Goal: Transaction & Acquisition: Purchase product/service

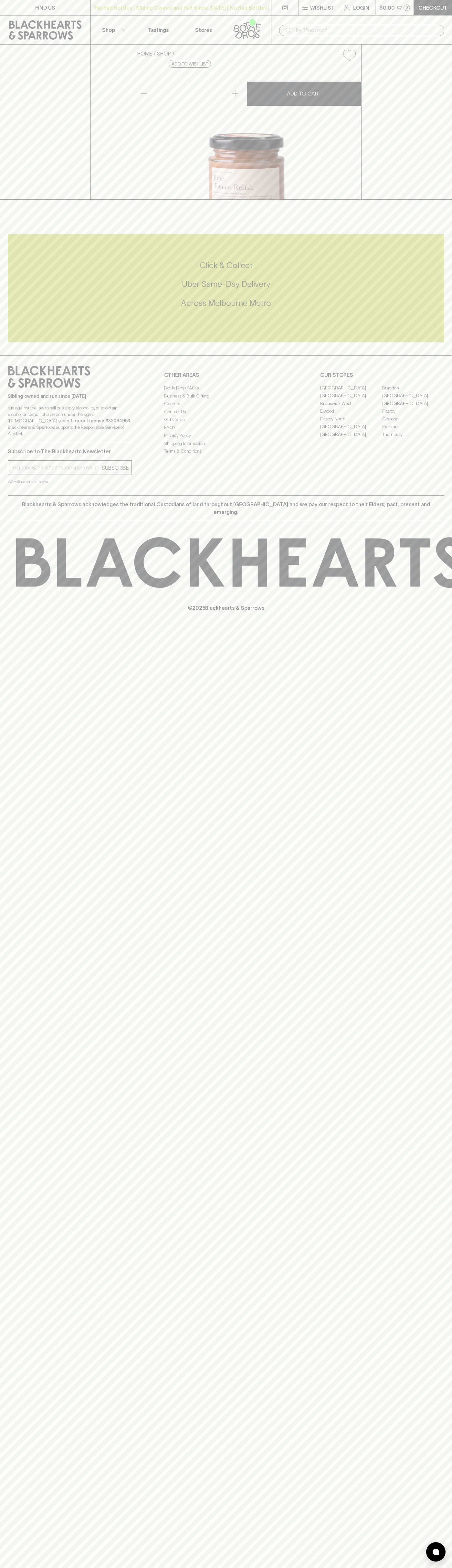
click at [41, 17] on link at bounding box center [45, 30] width 90 height 29
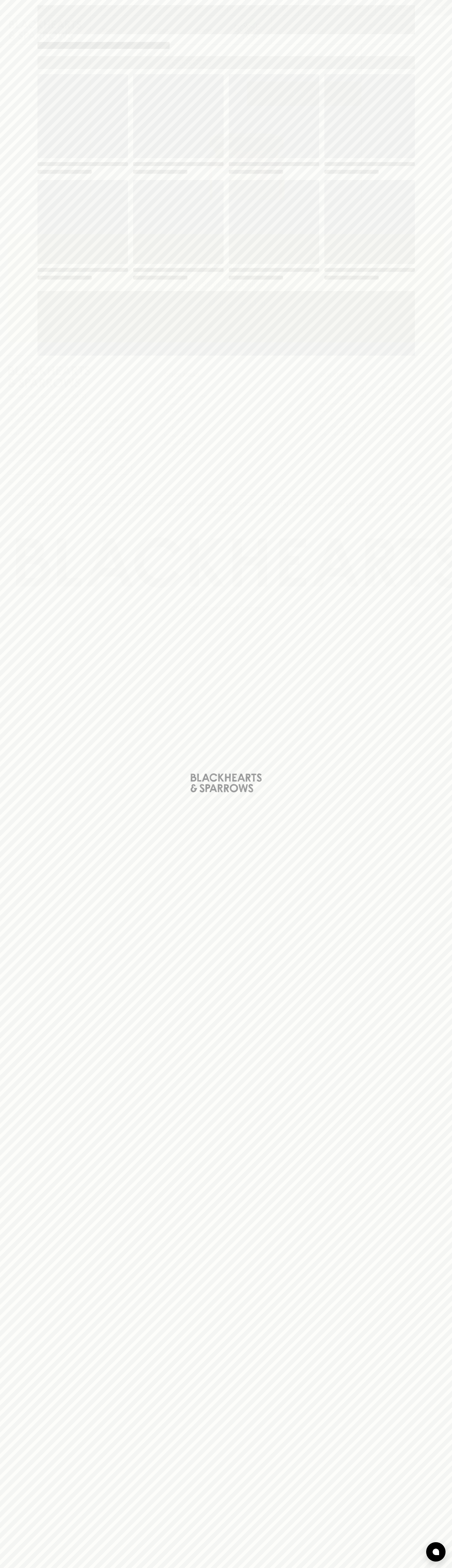
click at [46, 1567] on html "FIND US | No Bad Bottles | Sibling Owned and Run Since [DATE] | No Bad Bottles …" at bounding box center [226, 784] width 452 height 1568
click at [9, 1277] on div "Loading" at bounding box center [226, 784] width 452 height 1568
